Goal: Task Accomplishment & Management: Complete application form

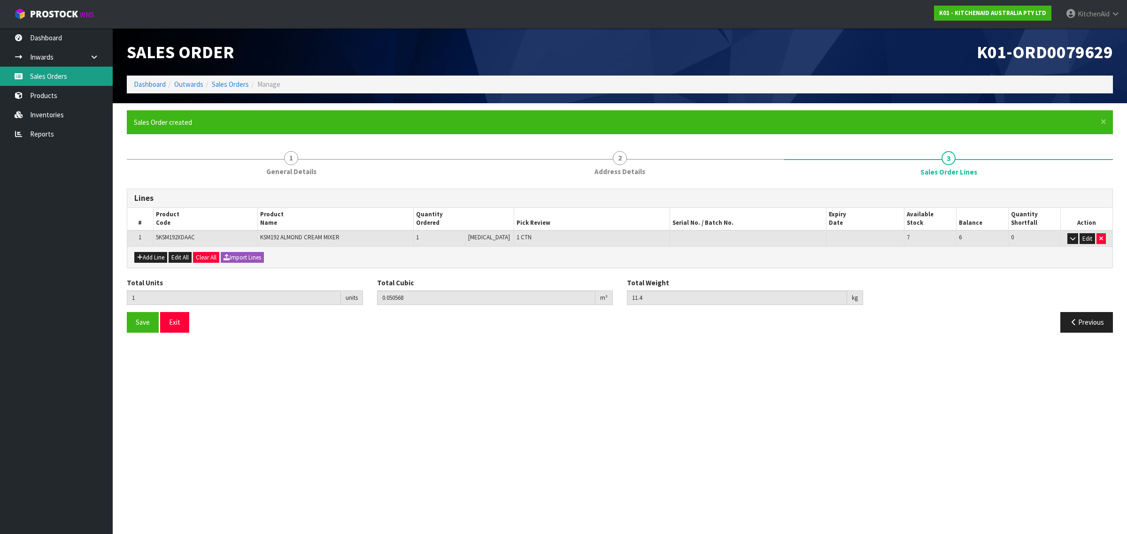
click at [48, 77] on link "Sales Orders" at bounding box center [56, 76] width 113 height 19
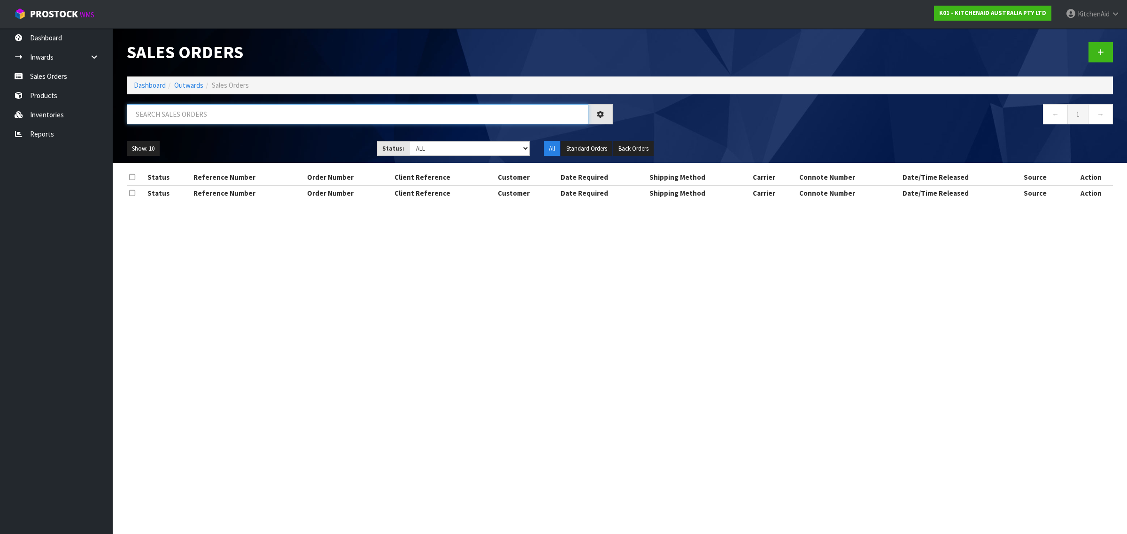
click at [224, 116] on input "text" at bounding box center [358, 114] width 462 height 20
paste input "82034998"
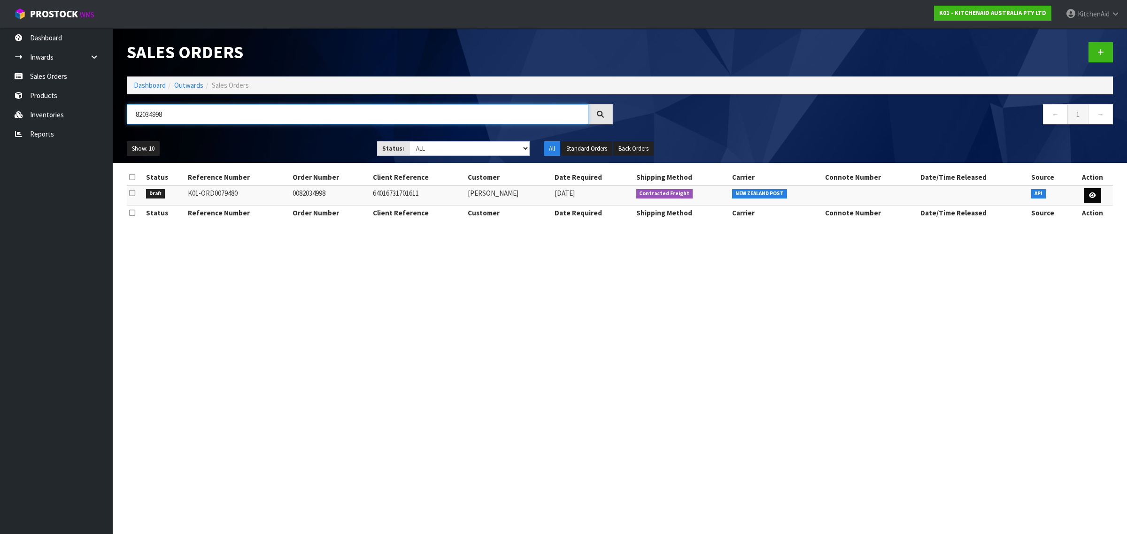
type input "82034998"
click at [1090, 195] on icon at bounding box center [1092, 195] width 7 height 6
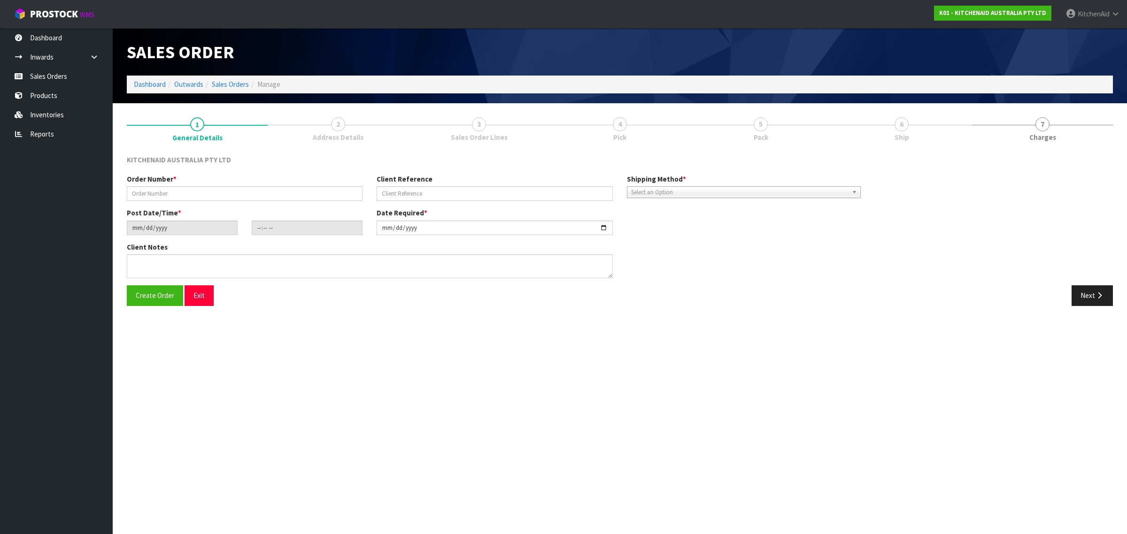
type input "0082034998"
type input "64016731701611"
type input "[DATE]"
type input "21:38:25.000"
type input "[DATE]"
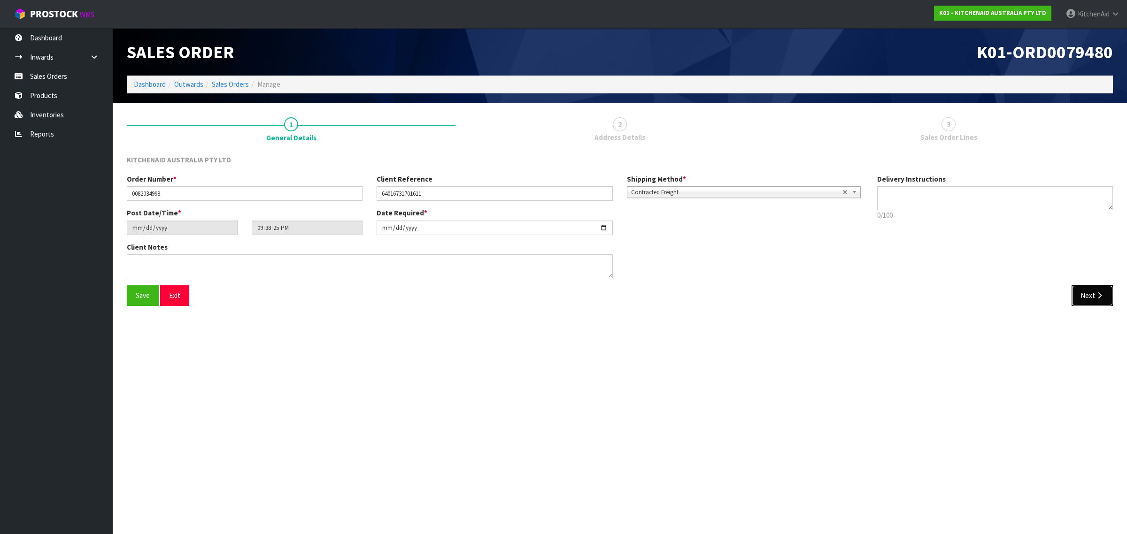
click at [1102, 297] on icon "button" at bounding box center [1099, 295] width 9 height 7
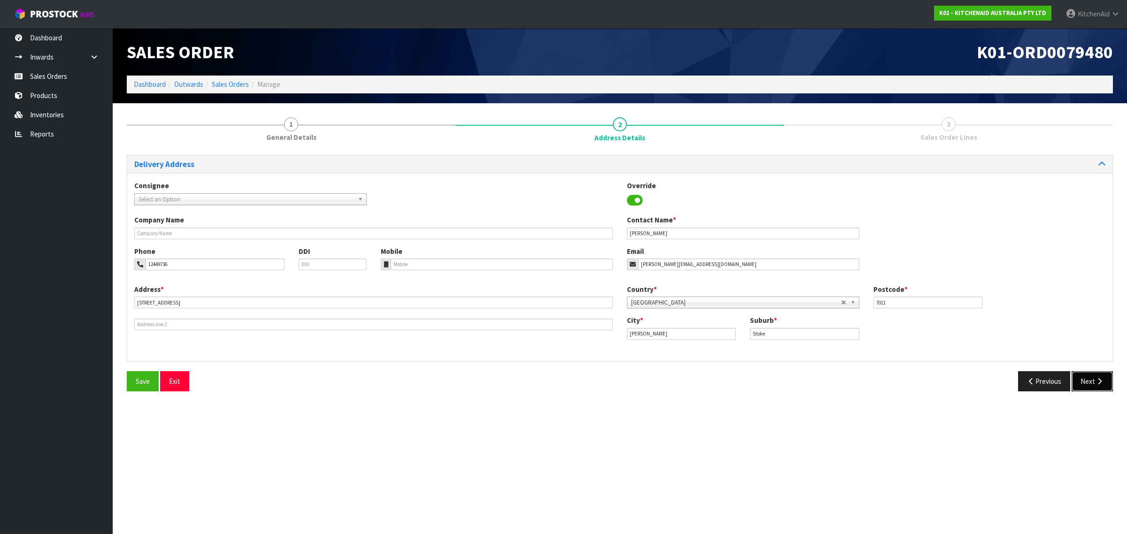
click at [1090, 384] on button "Next" at bounding box center [1091, 381] width 41 height 20
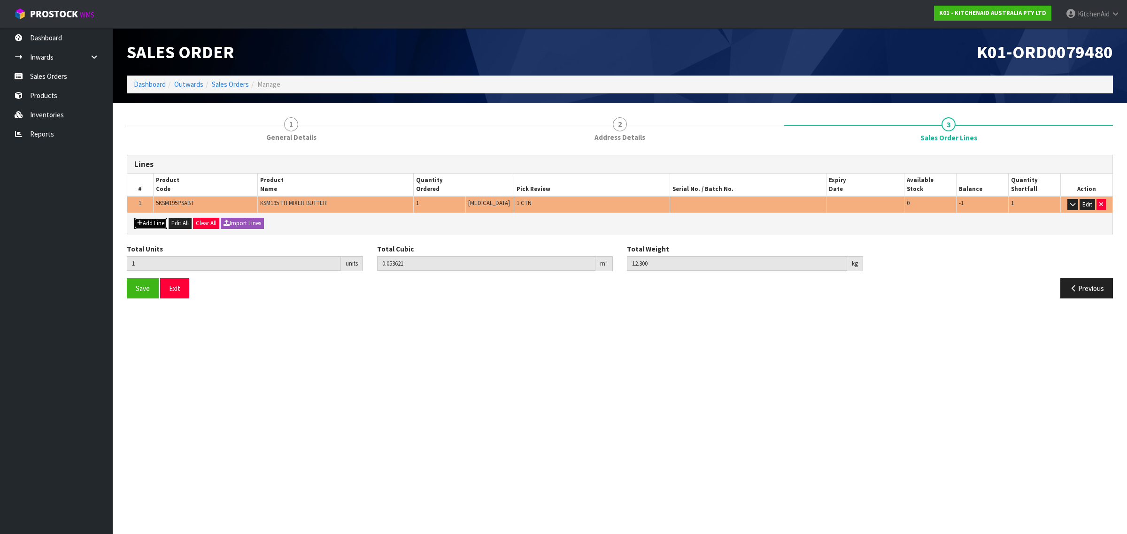
click at [148, 222] on button "Add Line" at bounding box center [150, 223] width 33 height 11
type input "0"
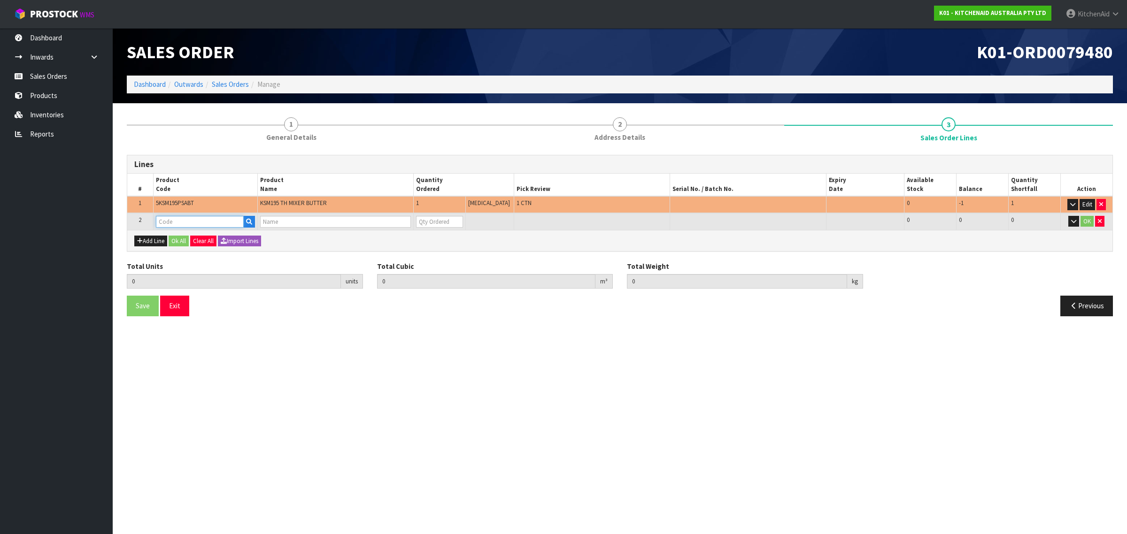
click at [191, 220] on input "text" at bounding box center [200, 222] width 88 height 12
paste input "5KSM195PSAPT"
type input "5KSM195PSAPT"
type input "1"
type input "0.053621"
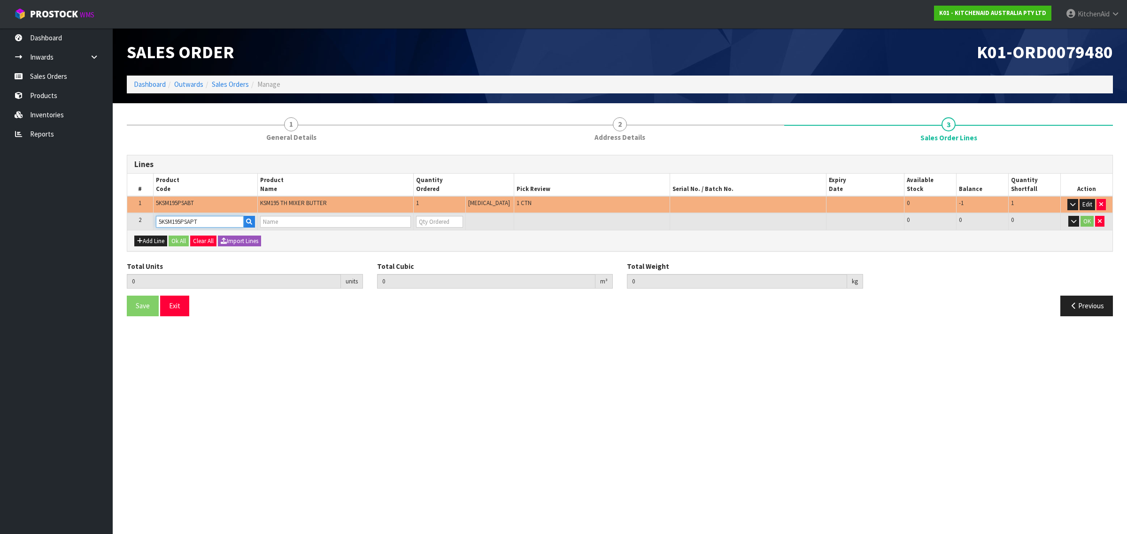
type input "12.3"
type input "KSM195 PISTACHIO MIXER"
type input "0"
type input "5KSM195PSAPT"
type input "2"
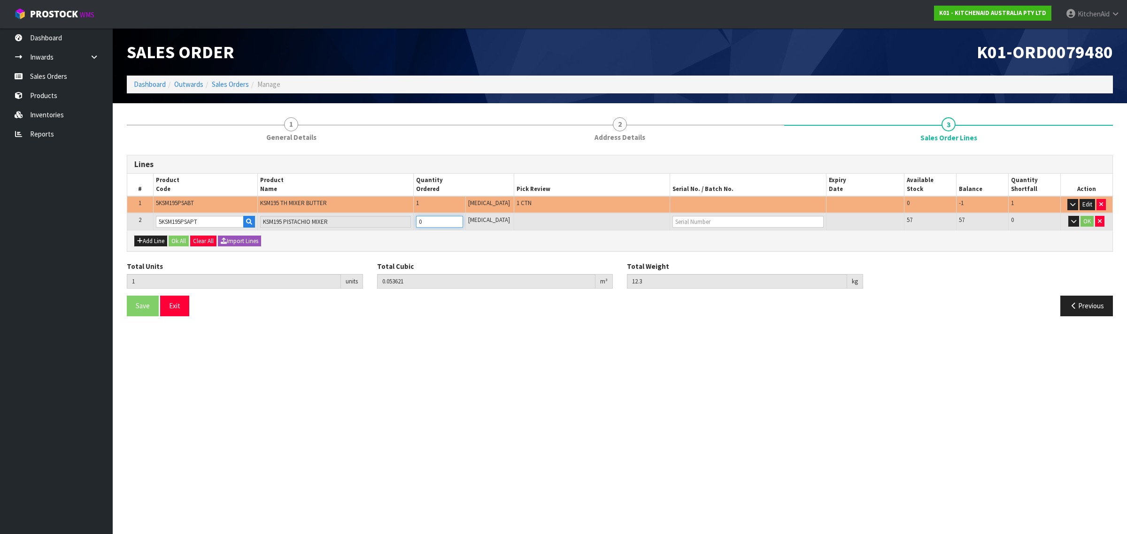
type input "0.103013"
type input "24.75"
type input "1"
click at [463, 219] on input "1" at bounding box center [439, 222] width 47 height 12
click at [1099, 203] on icon "button" at bounding box center [1101, 204] width 4 height 6
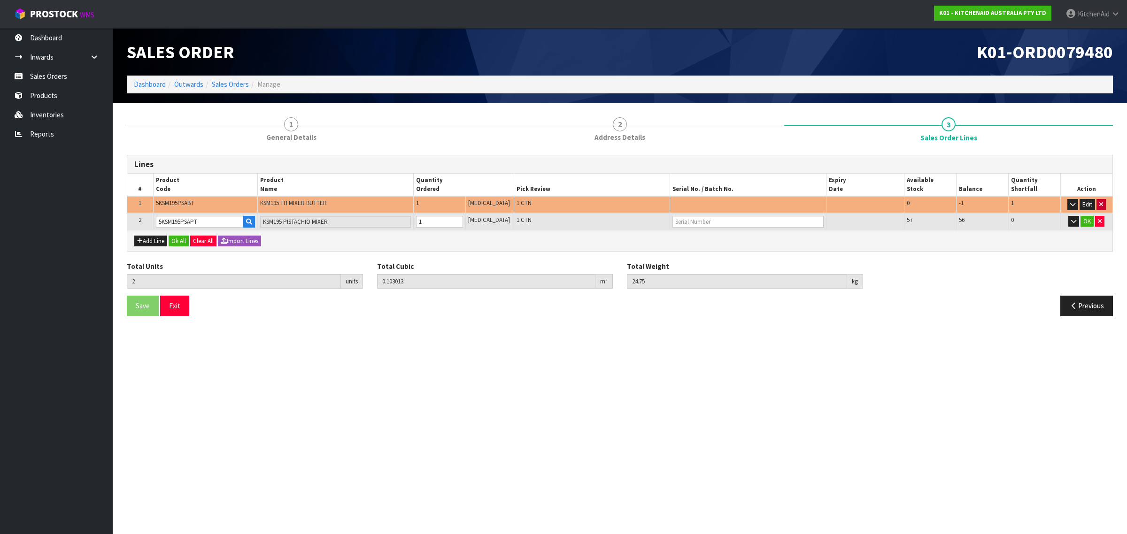
type input "1"
type input "0.049392"
type input "12.45"
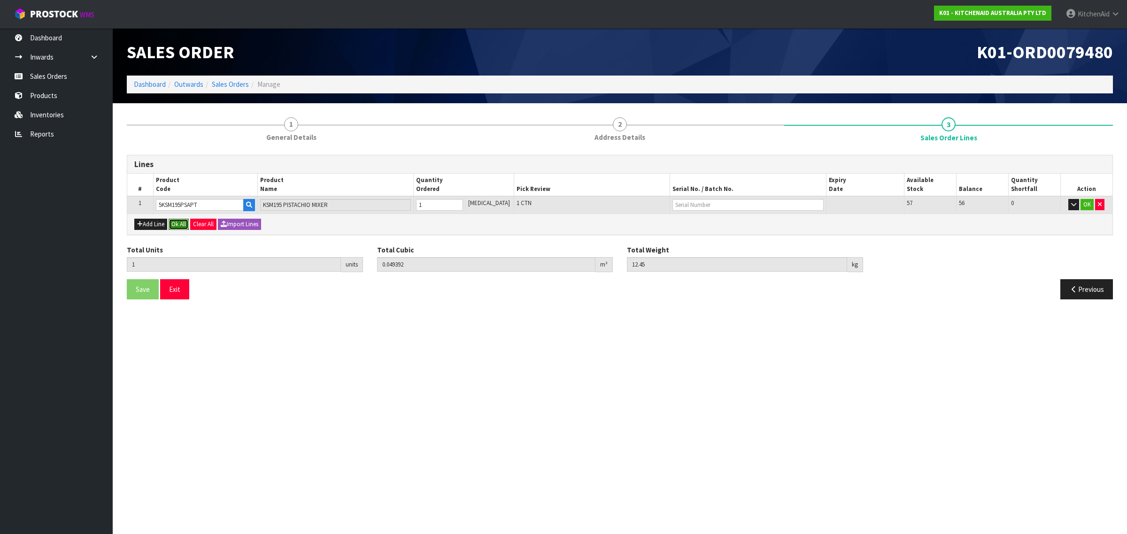
click at [178, 219] on button "Ok All" at bounding box center [179, 224] width 20 height 11
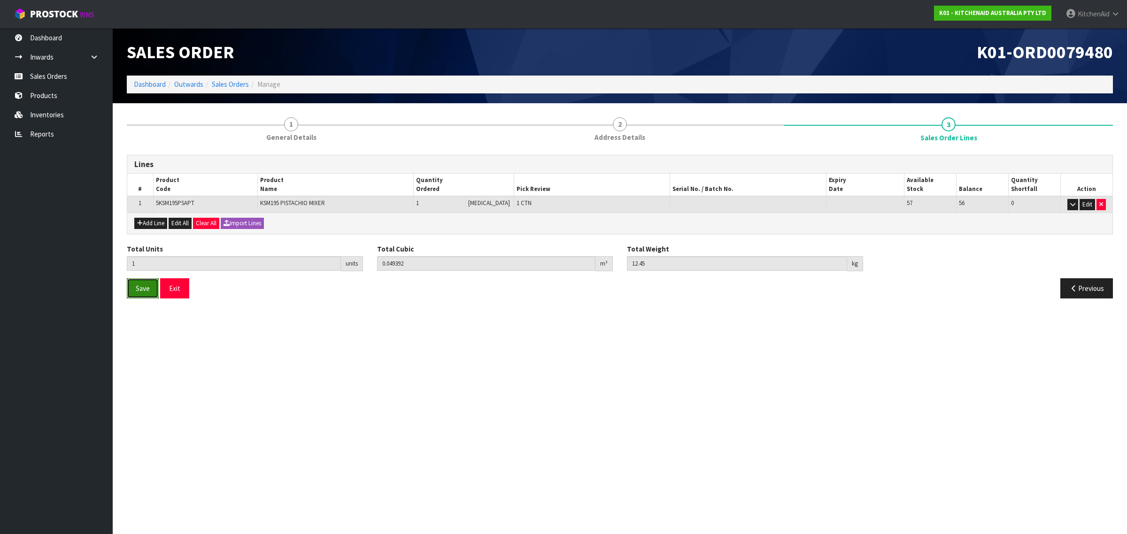
click at [149, 289] on span "Save" at bounding box center [143, 288] width 14 height 9
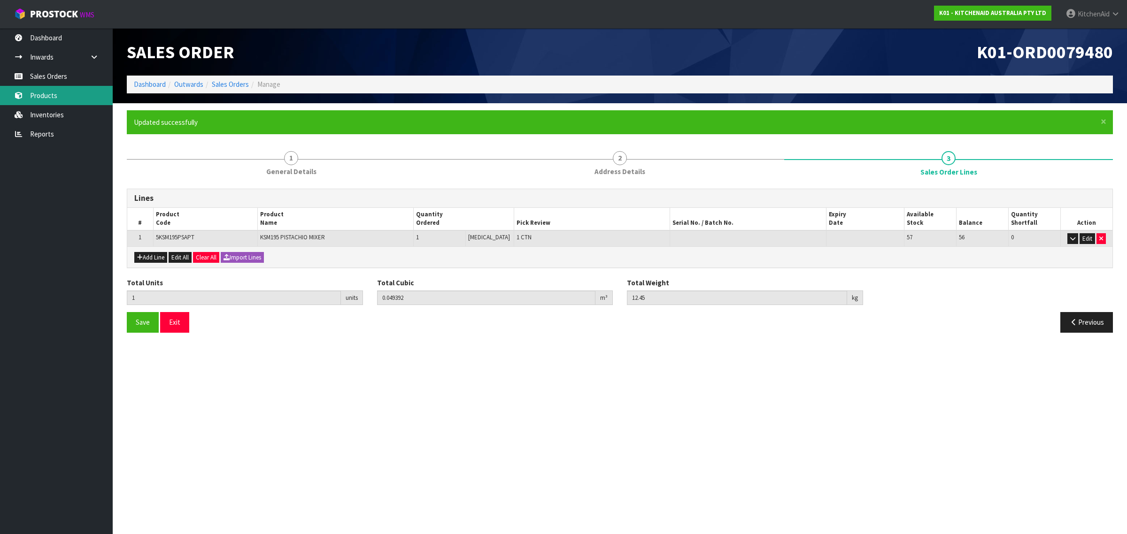
click at [41, 97] on link "Products" at bounding box center [56, 95] width 113 height 19
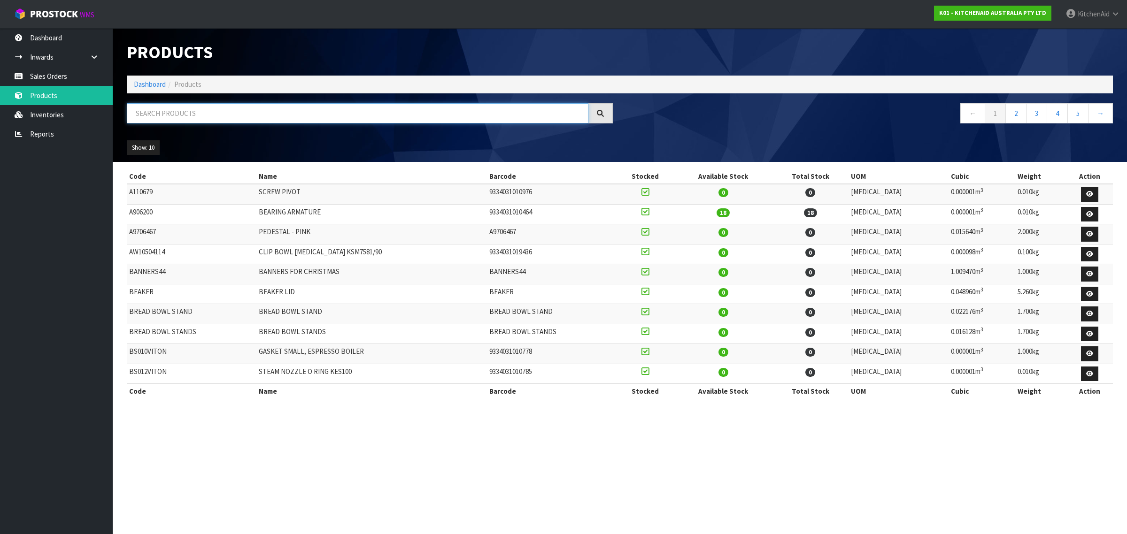
click at [293, 116] on input "text" at bounding box center [358, 113] width 462 height 20
type input "PLANETARY"
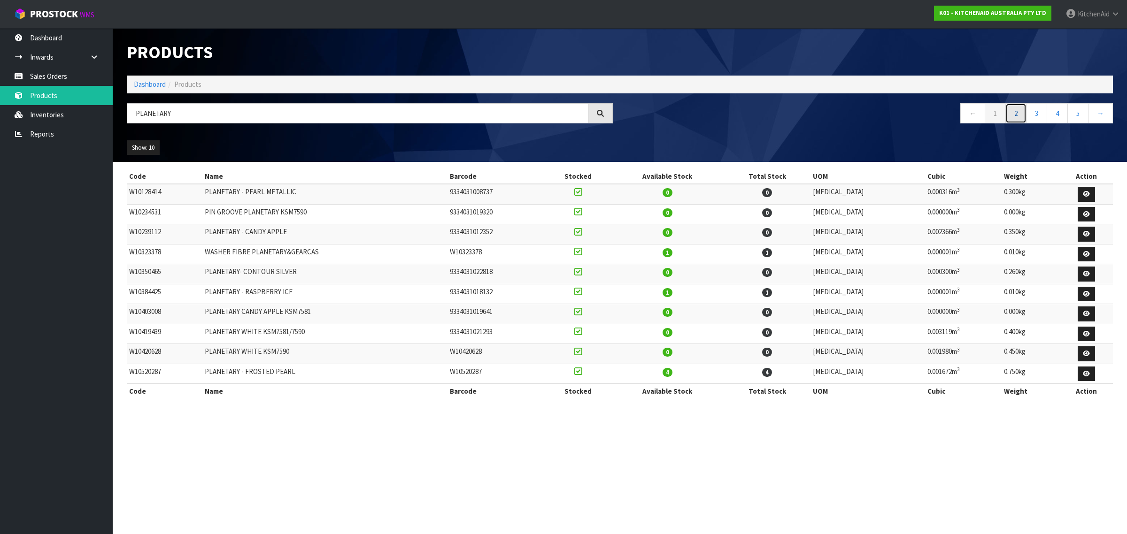
click at [1017, 111] on link "2" at bounding box center [1015, 113] width 21 height 20
click at [1036, 111] on link "3" at bounding box center [1036, 113] width 21 height 20
